Goal: Task Accomplishment & Management: Manage account settings

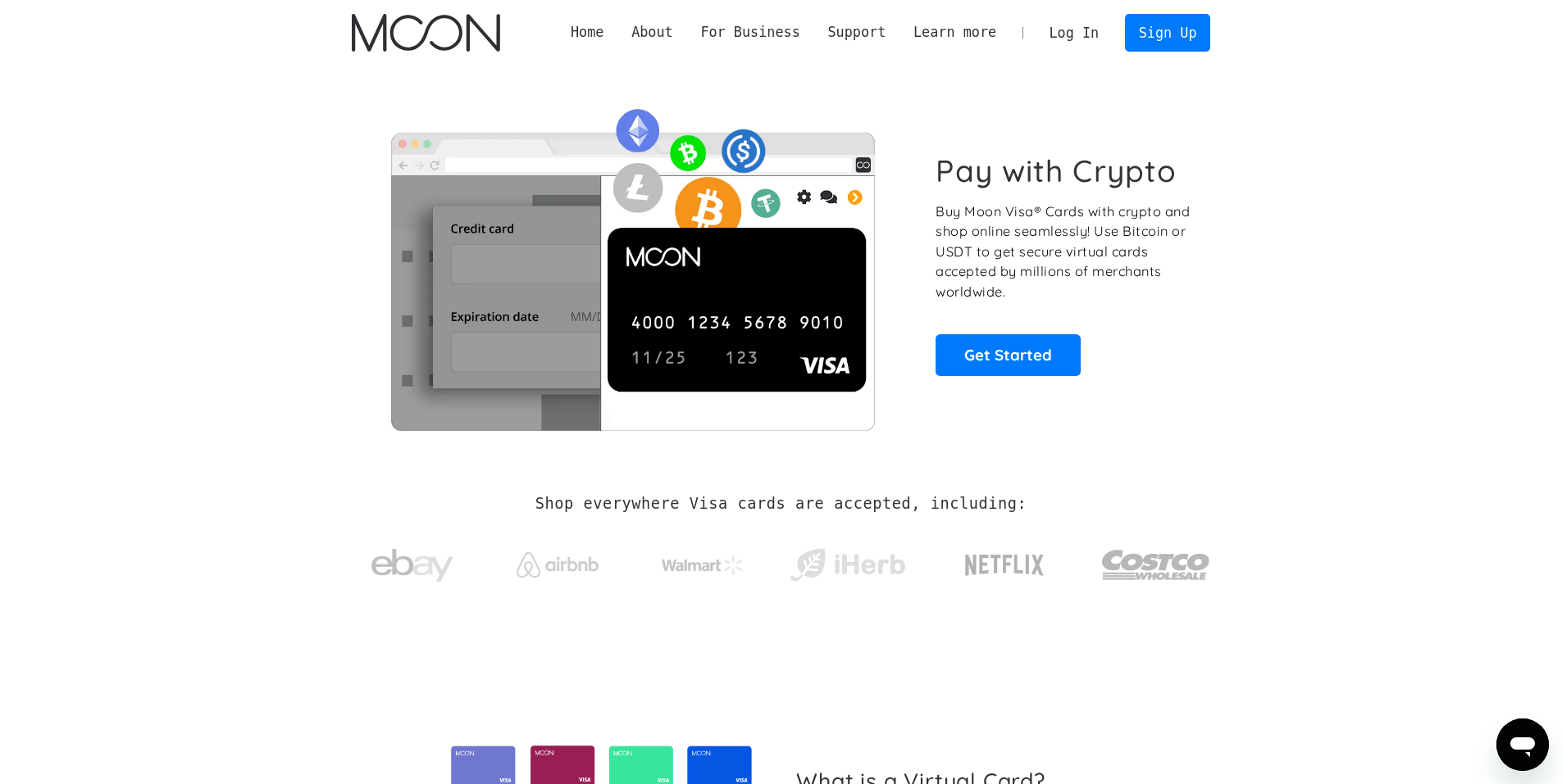
click at [1078, 30] on link "Log In" at bounding box center [1074, 32] width 77 height 36
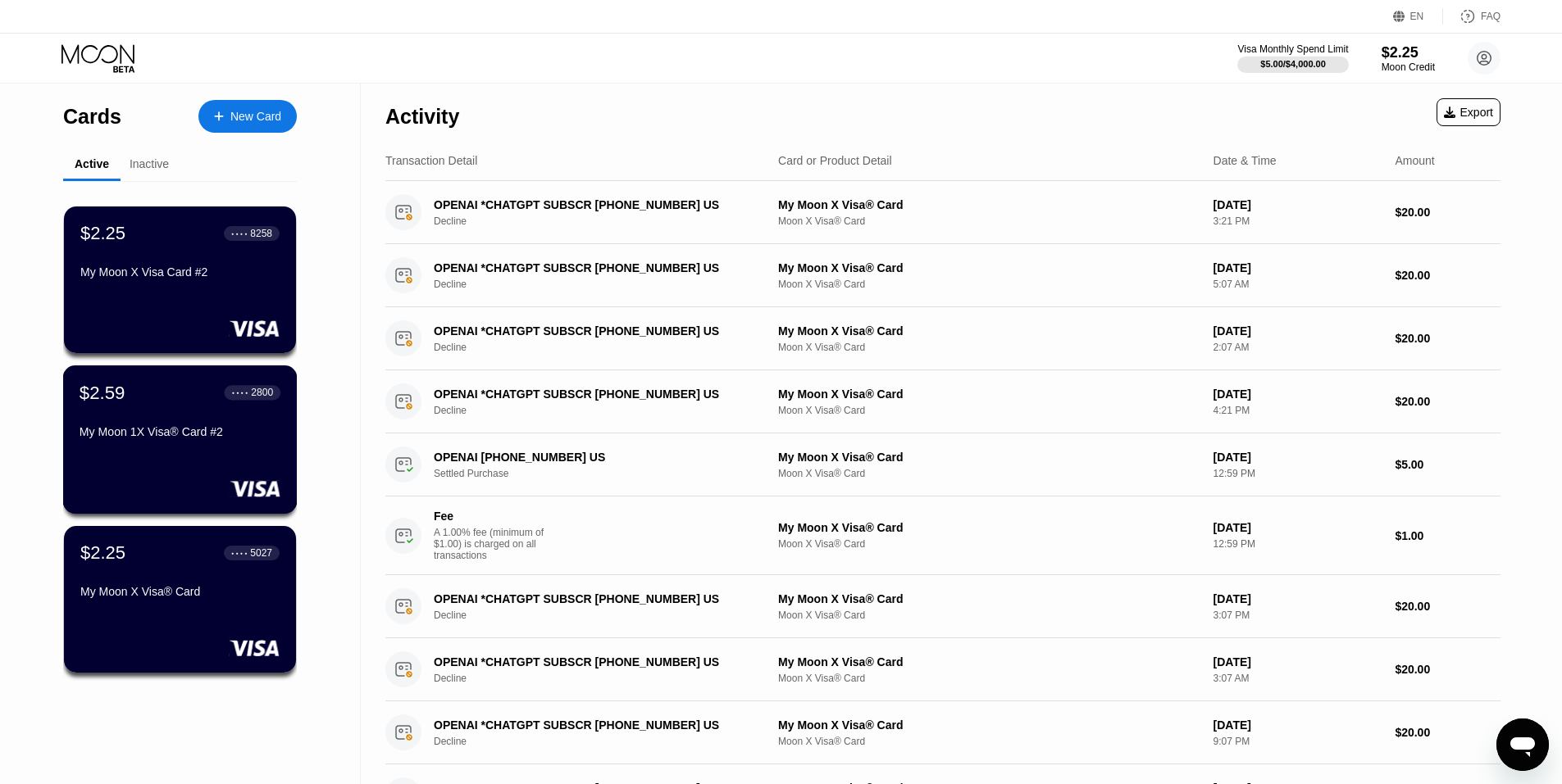
click at [194, 434] on div "My Moon 1X Visa® Card #2" at bounding box center [180, 432] width 200 height 13
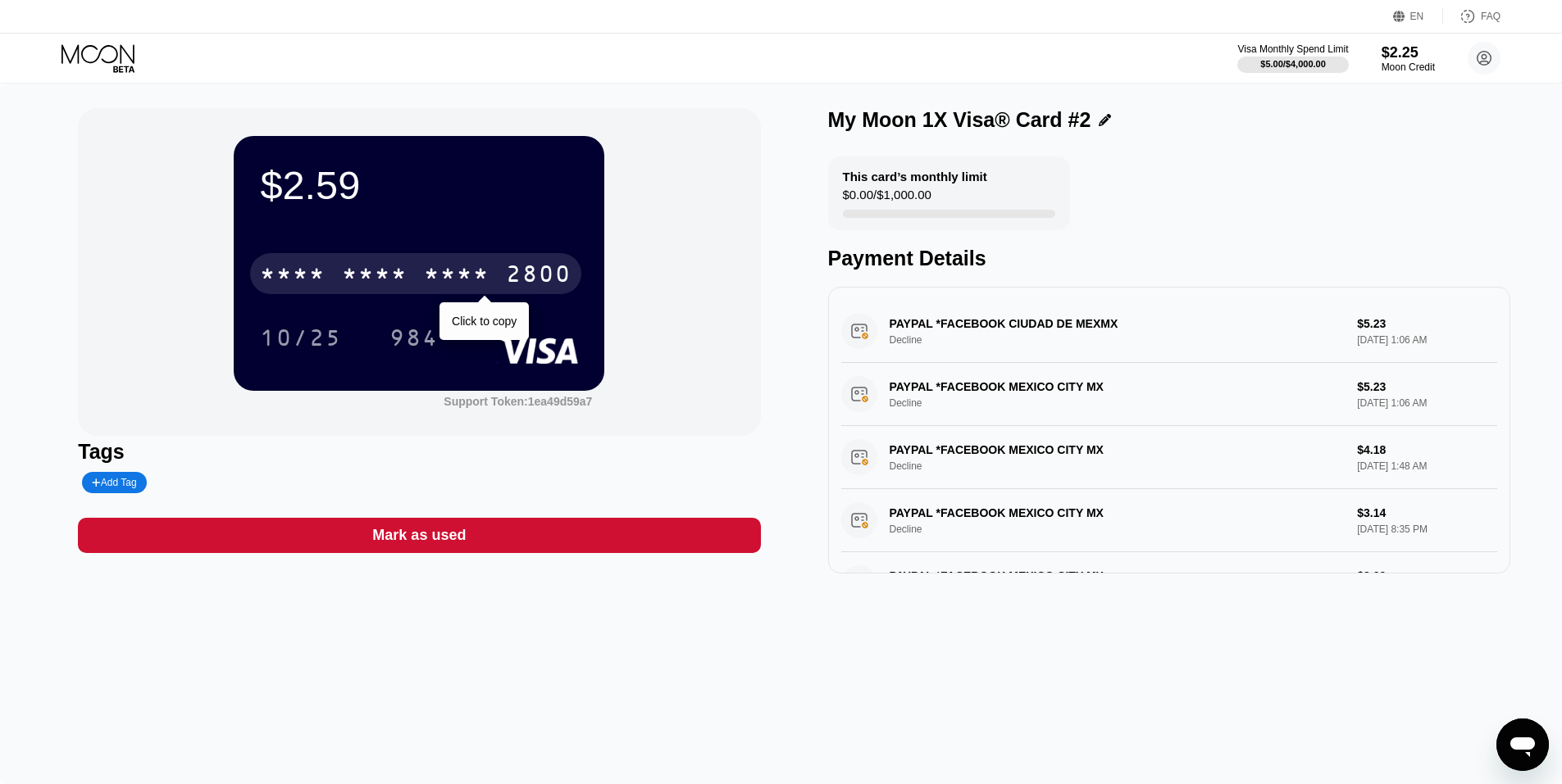
click at [435, 268] on div "* * * *" at bounding box center [457, 275] width 66 height 26
click at [494, 278] on div "[CREDIT_CARD_NUMBER]" at bounding box center [416, 274] width 331 height 41
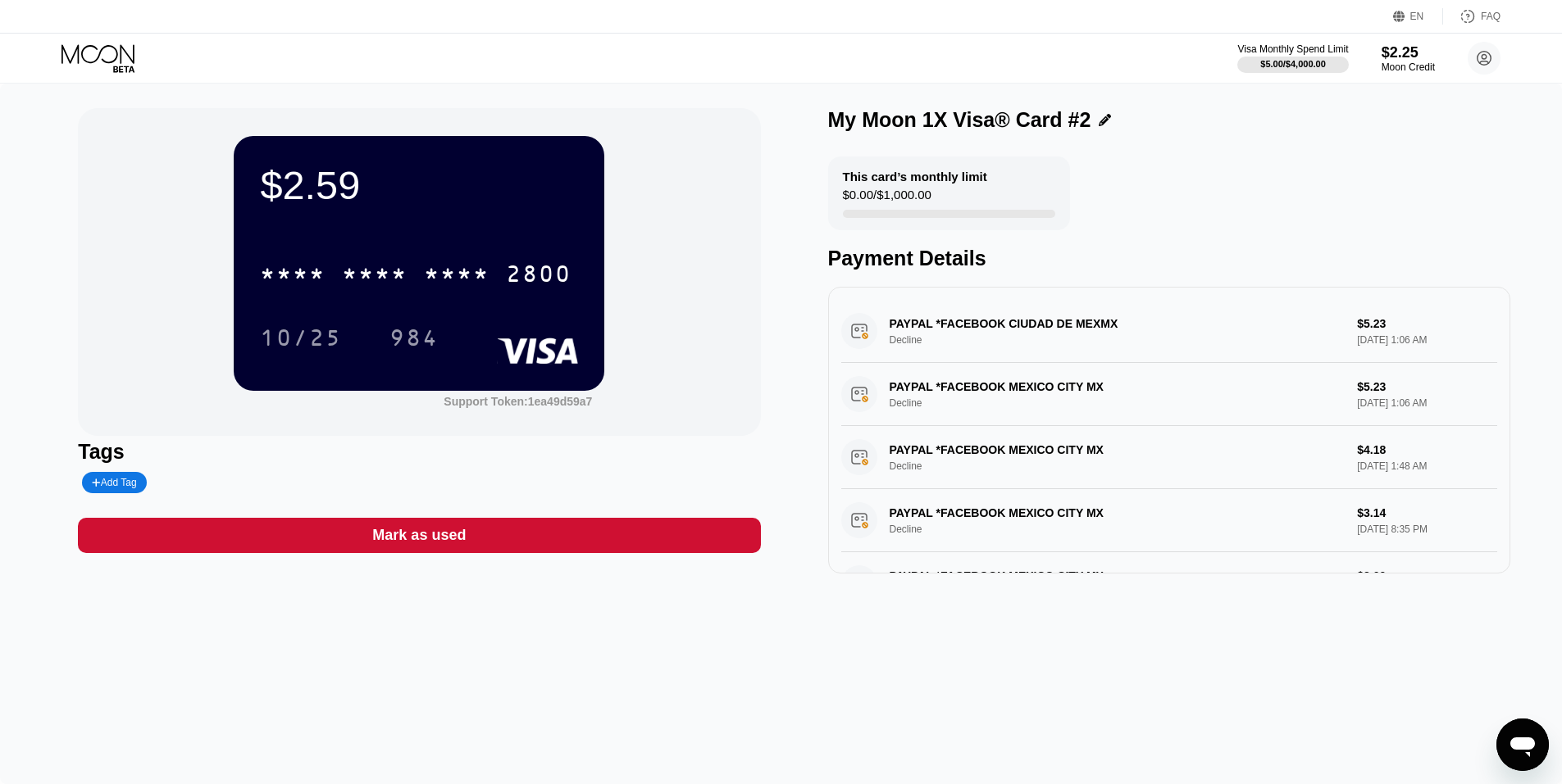
click at [1264, 187] on div "This card’s monthly limit $0.00 / $1,000.00 Payment Details" at bounding box center [1169, 214] width 682 height 114
click at [420, 338] on div "984" at bounding box center [413, 339] width 49 height 26
click at [490, 285] on div "* * * *" at bounding box center [457, 275] width 66 height 26
click at [102, 57] on icon at bounding box center [99, 59] width 76 height 29
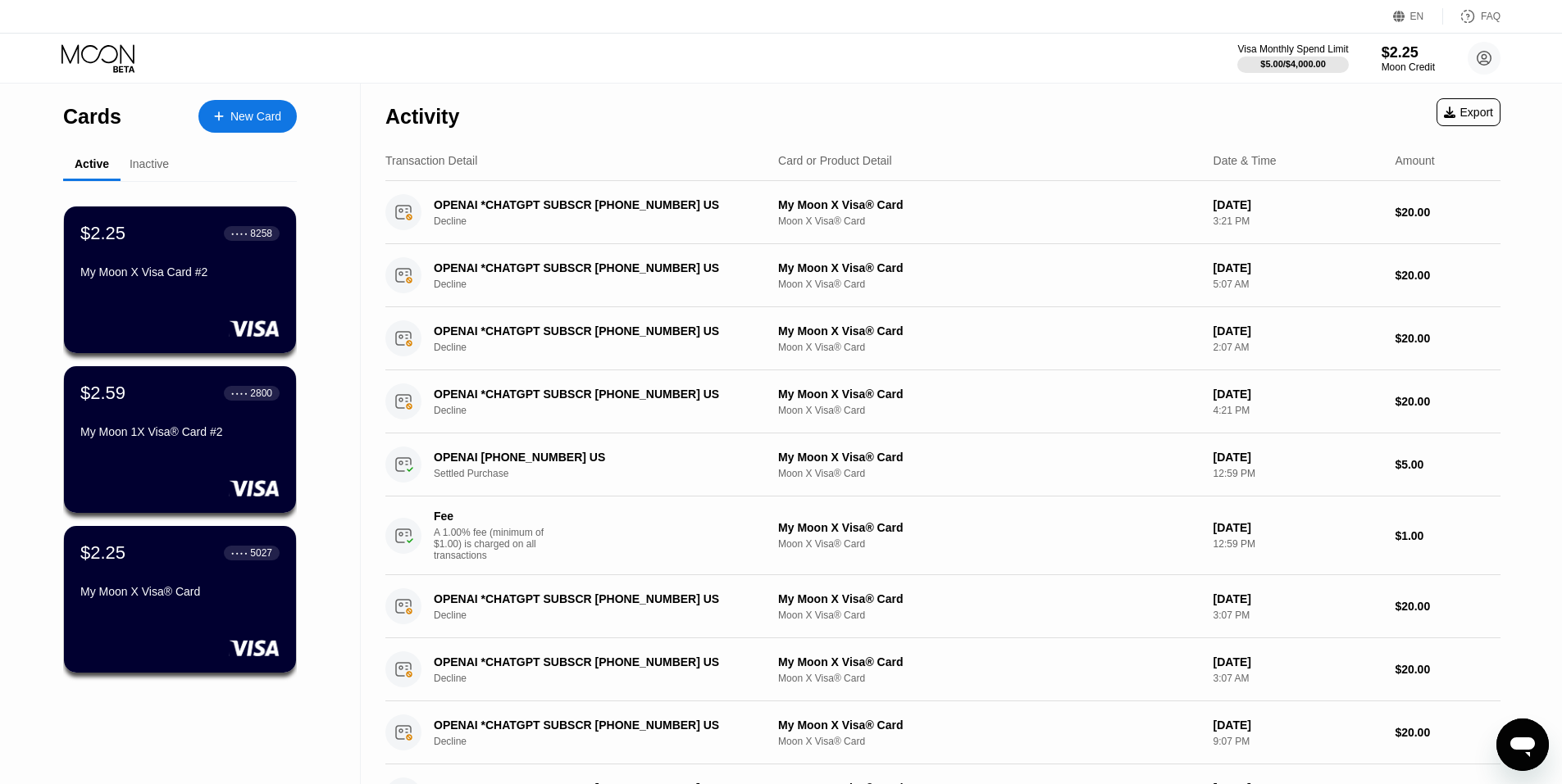
click at [166, 273] on div "My Moon X Visa Card #2" at bounding box center [179, 273] width 199 height 13
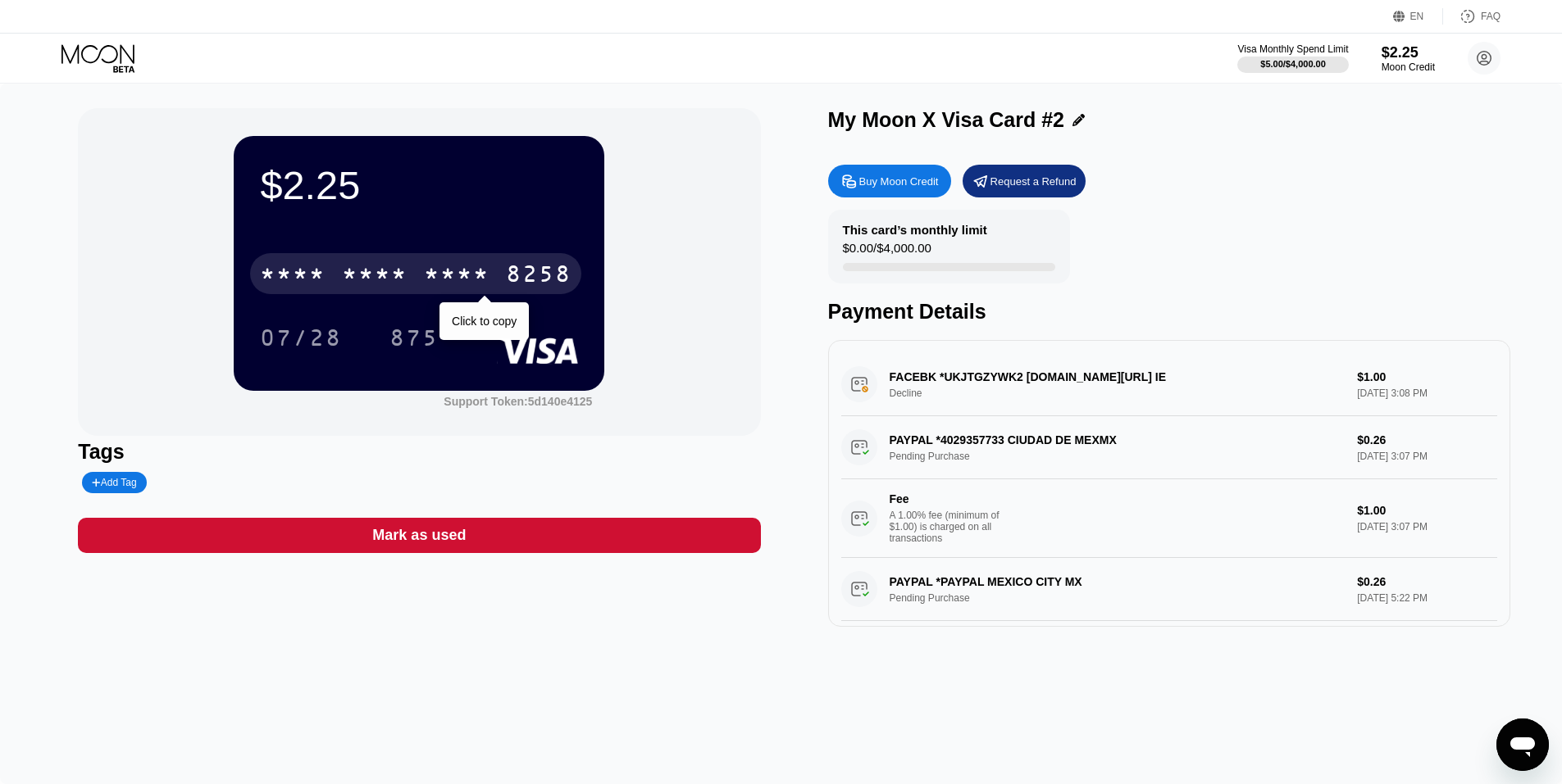
click at [420, 268] on div "* * * * * * * * * * * * 8258" at bounding box center [416, 274] width 331 height 41
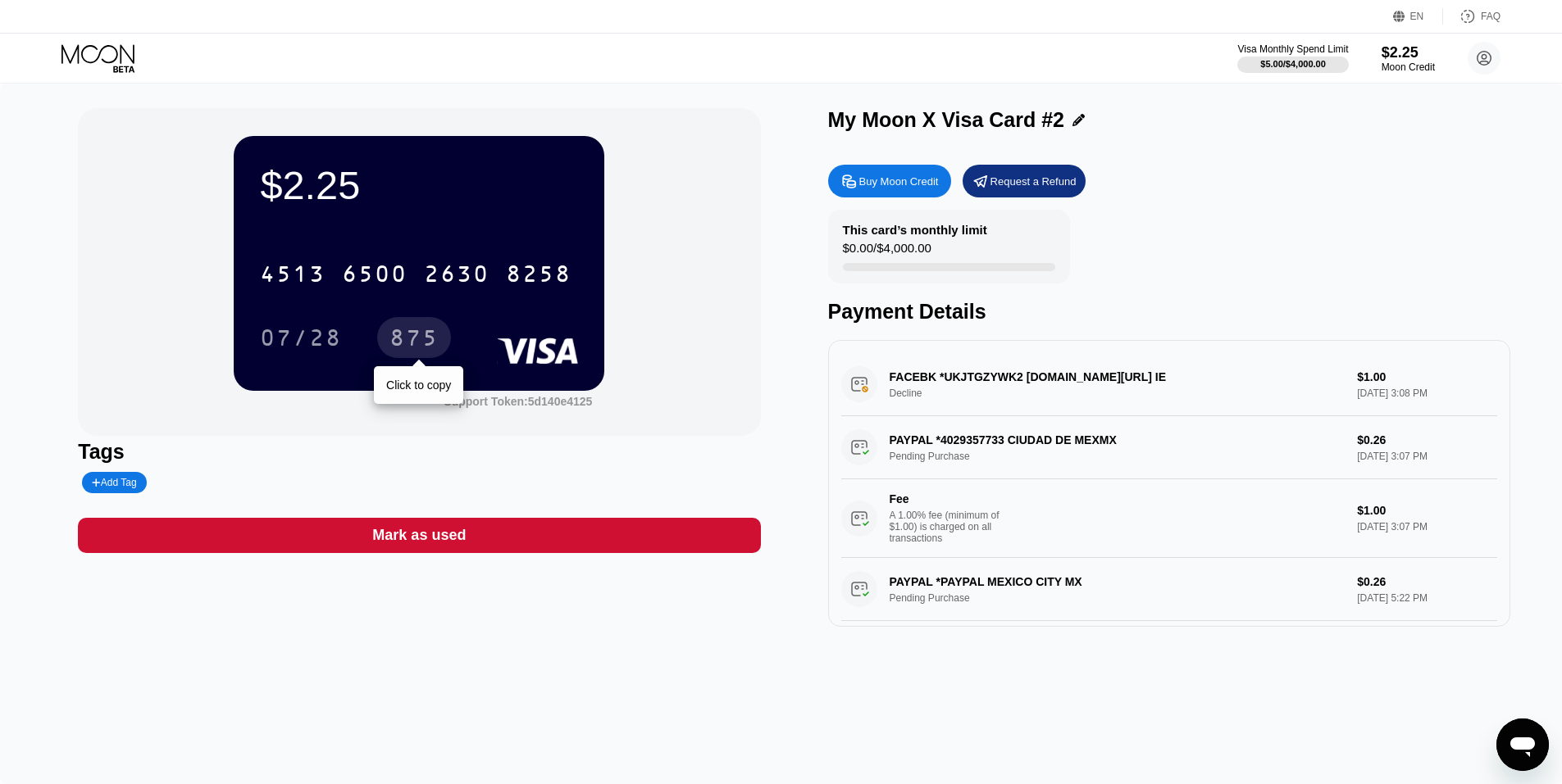
click at [410, 341] on div "875" at bounding box center [413, 339] width 49 height 26
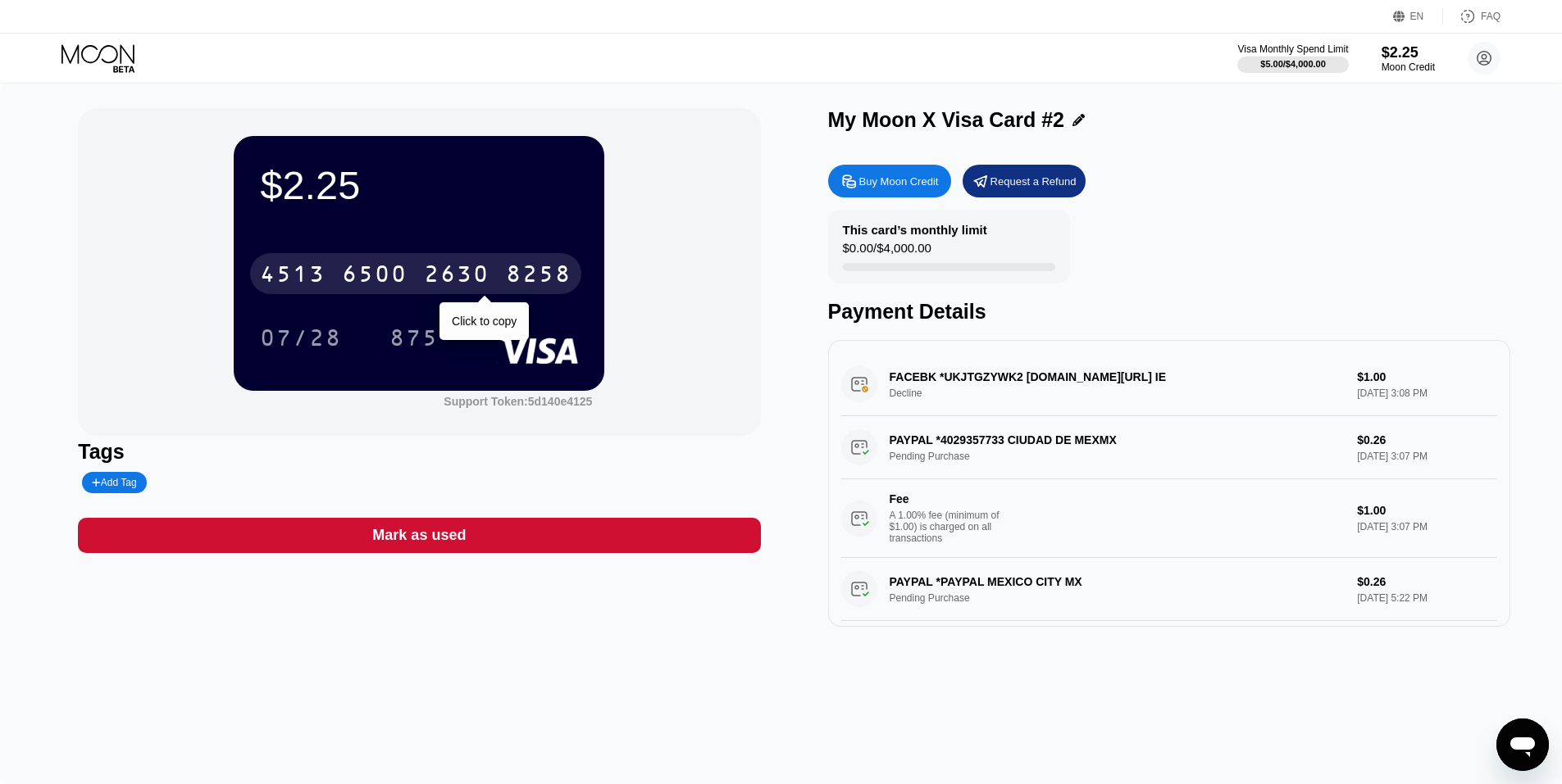
click at [387, 289] on div "6500" at bounding box center [375, 275] width 66 height 26
click at [386, 274] on div "* * * *" at bounding box center [375, 275] width 66 height 26
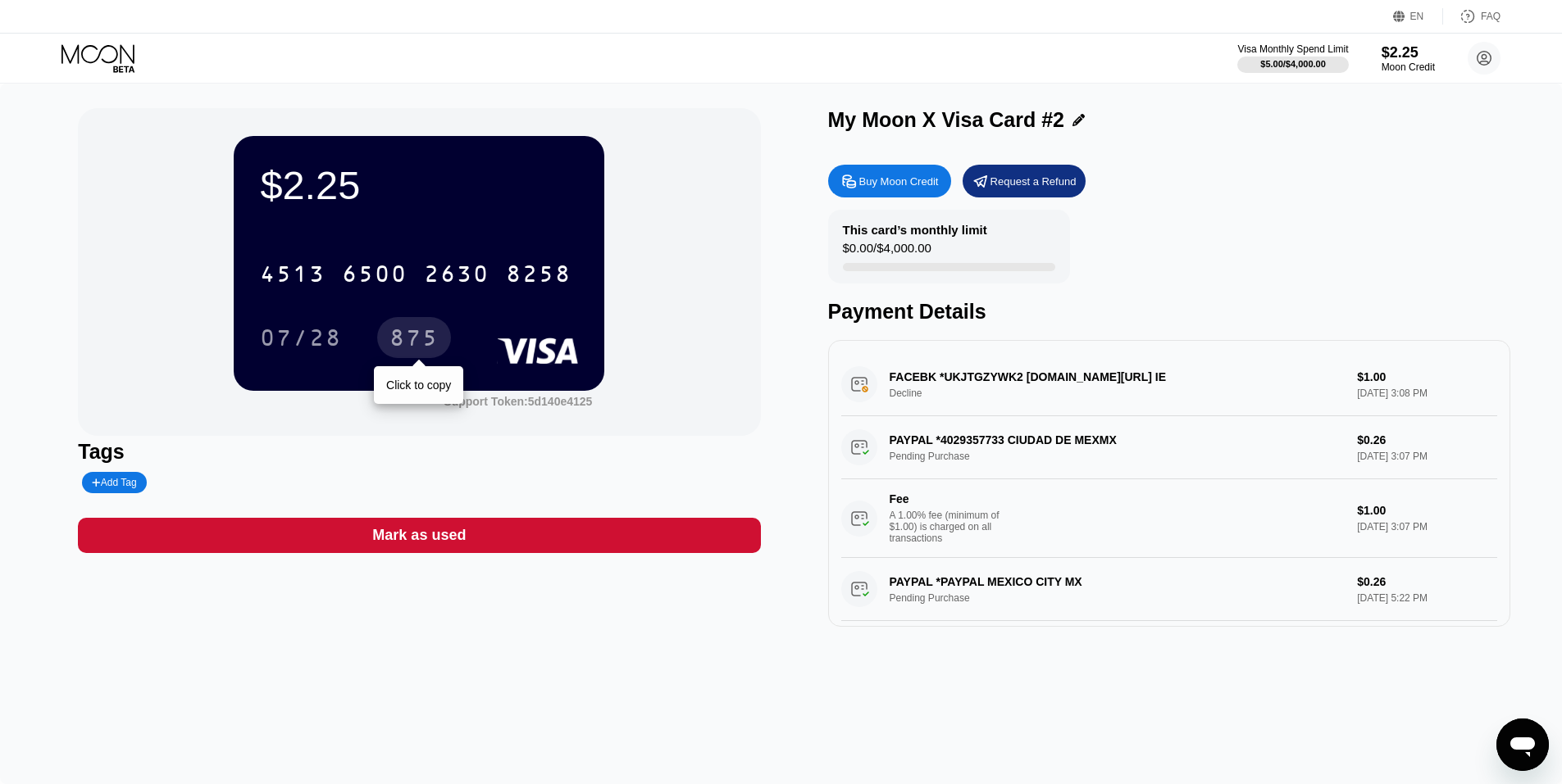
click at [410, 346] on div "875" at bounding box center [413, 339] width 49 height 26
